Goal: Use online tool/utility: Utilize a website feature to perform a specific function

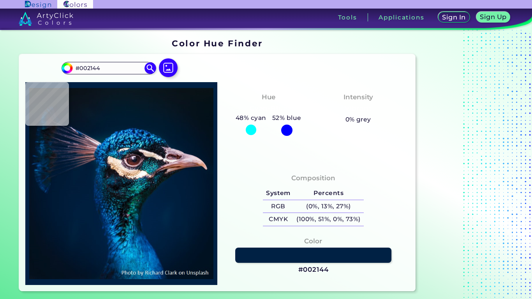
scroll to position [7, 0]
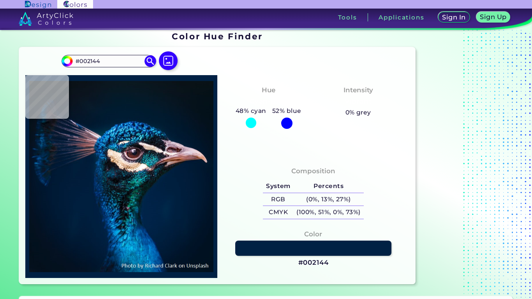
type input "#002142"
type input "#dbc7bd"
type input "#DBC7BD"
type input "#012138"
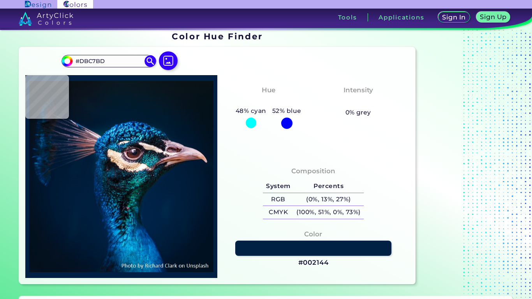
type input "#012138"
type input "#011a2e"
type input "#011A2E"
type input "#031a2a"
type input "#031A2A"
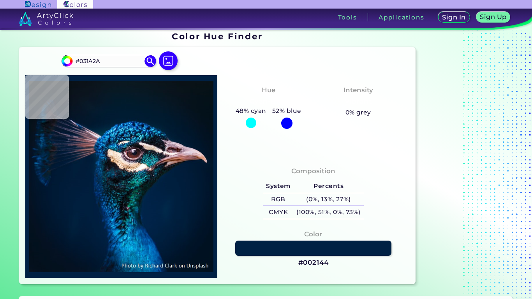
type input "#04192a"
type input "#04192A"
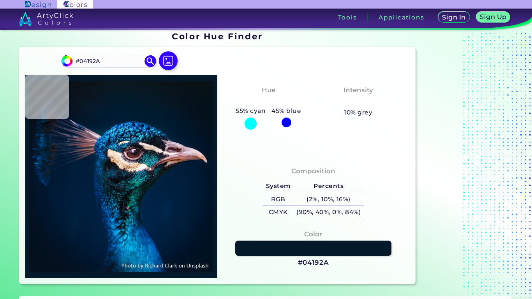
type input "#071925"
click at [168, 55] on img at bounding box center [168, 60] width 23 height 23
click at [0, 0] on input "file" at bounding box center [0, 0] width 0 height 0
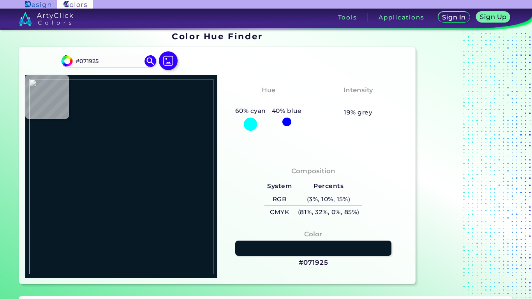
type input "#d2395c"
type input "#D2395C"
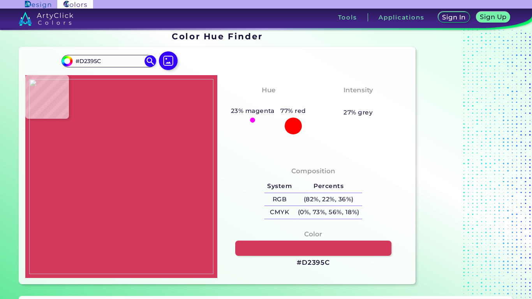
click at [176, 142] on img at bounding box center [121, 176] width 184 height 195
click at [313, 253] on link at bounding box center [314, 248] width 158 height 15
click at [345, 212] on h5 "(0%, 73%, 56%, 18%)" at bounding box center [328, 212] width 67 height 13
click at [345, 212] on h5 "(0%, 73%, 56%, 18%) copied" at bounding box center [328, 212] width 67 height 13
